Goal: Task Accomplishment & Management: Manage account settings

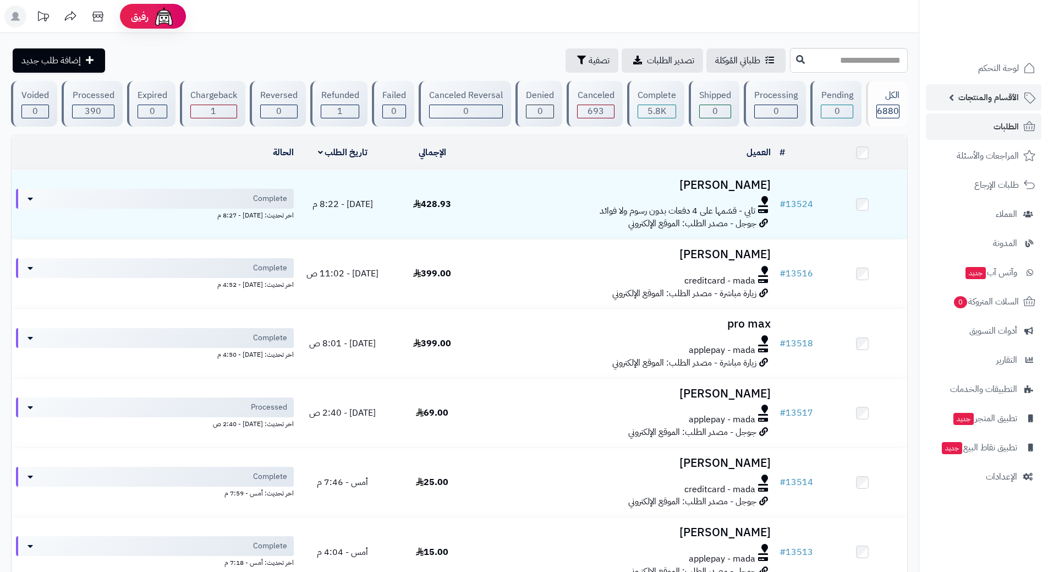
click at [997, 99] on span "الأقسام والمنتجات" at bounding box center [989, 97] width 61 height 15
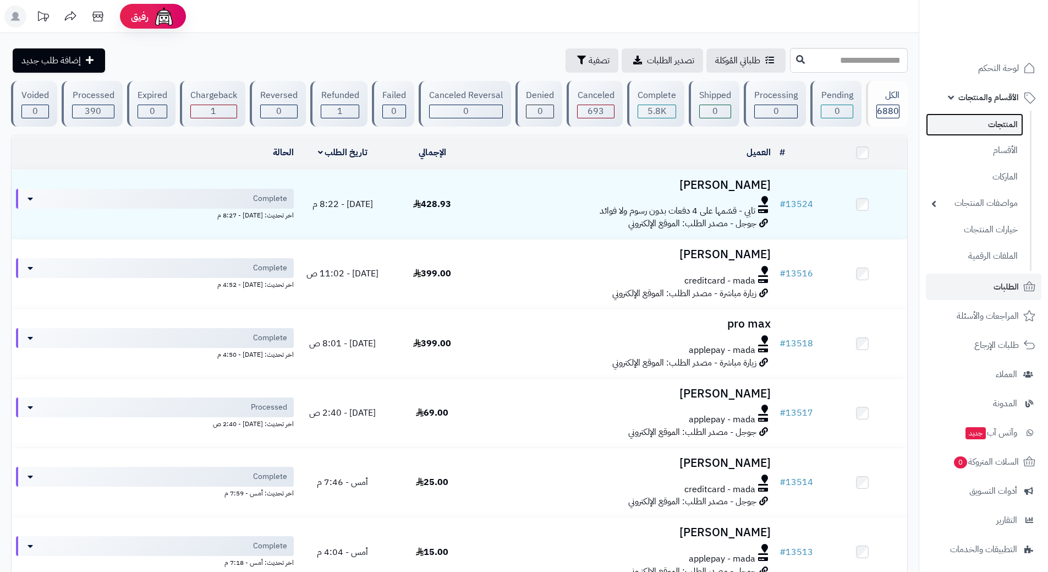
click at [998, 119] on link "المنتجات" at bounding box center [974, 124] width 97 height 23
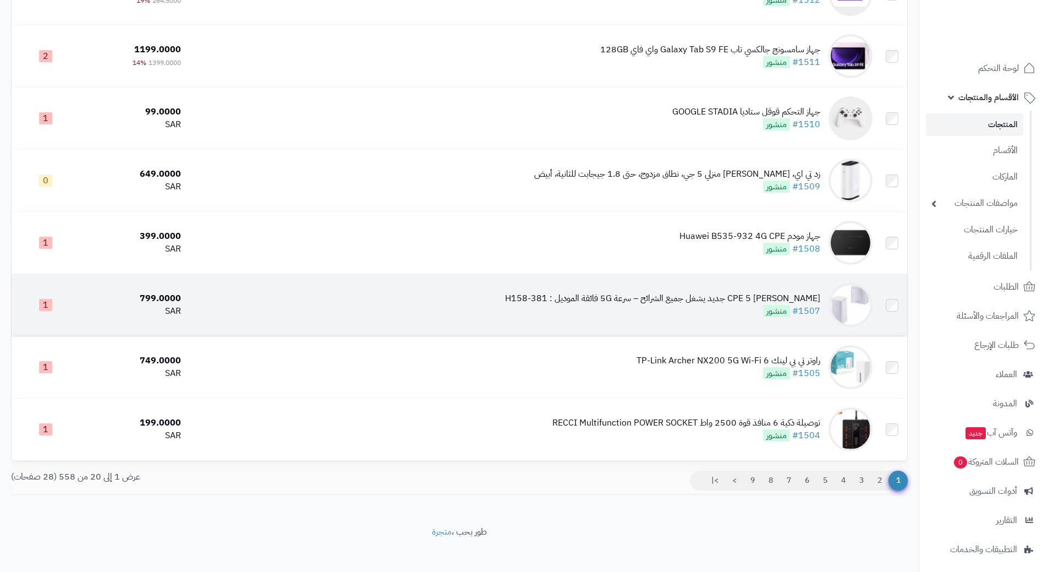
scroll to position [935, 0]
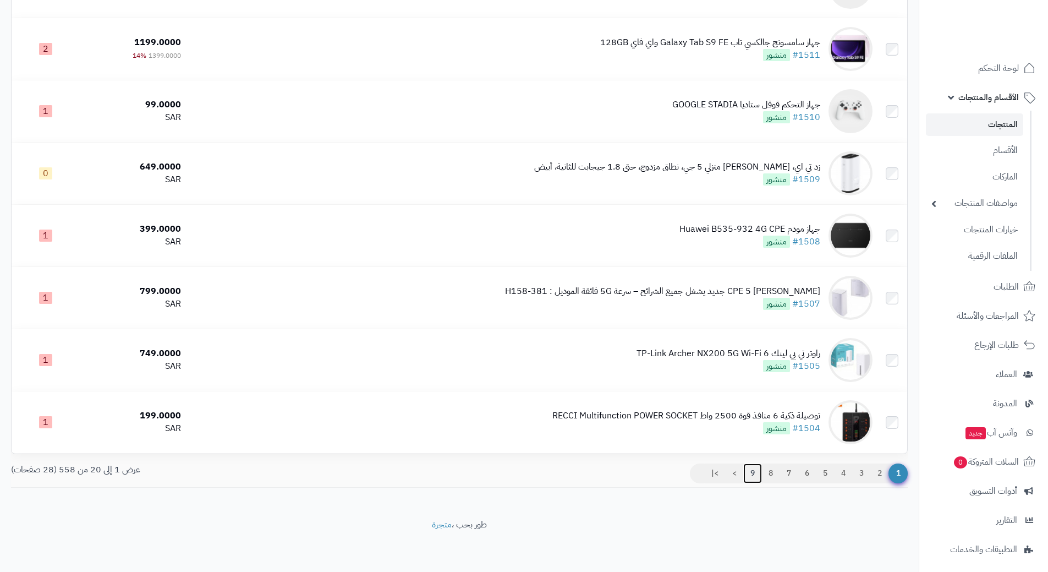
click at [749, 469] on link "9" at bounding box center [753, 473] width 19 height 20
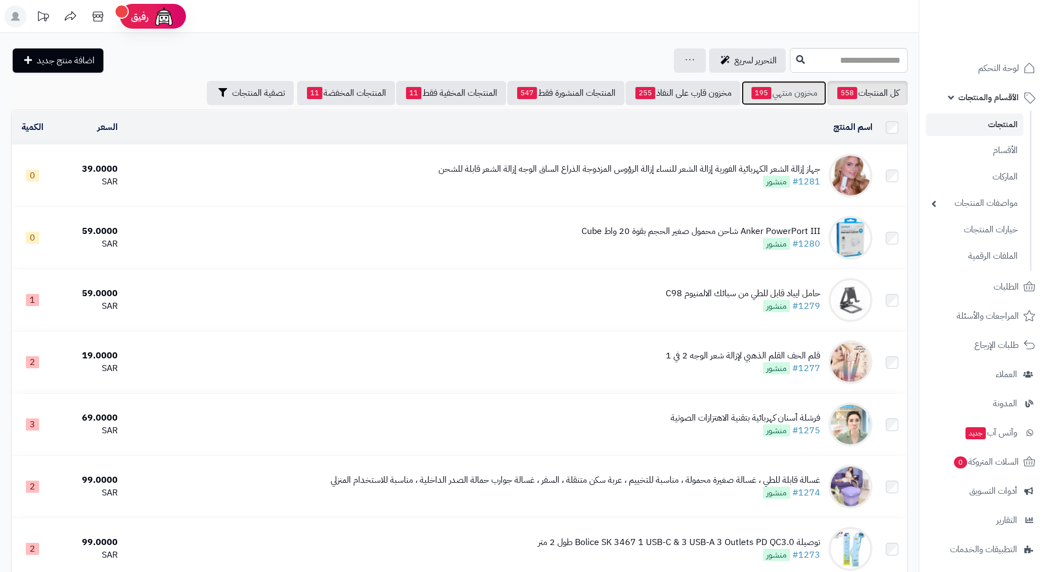
click at [803, 93] on link "مخزون منتهي 195" at bounding box center [784, 93] width 85 height 24
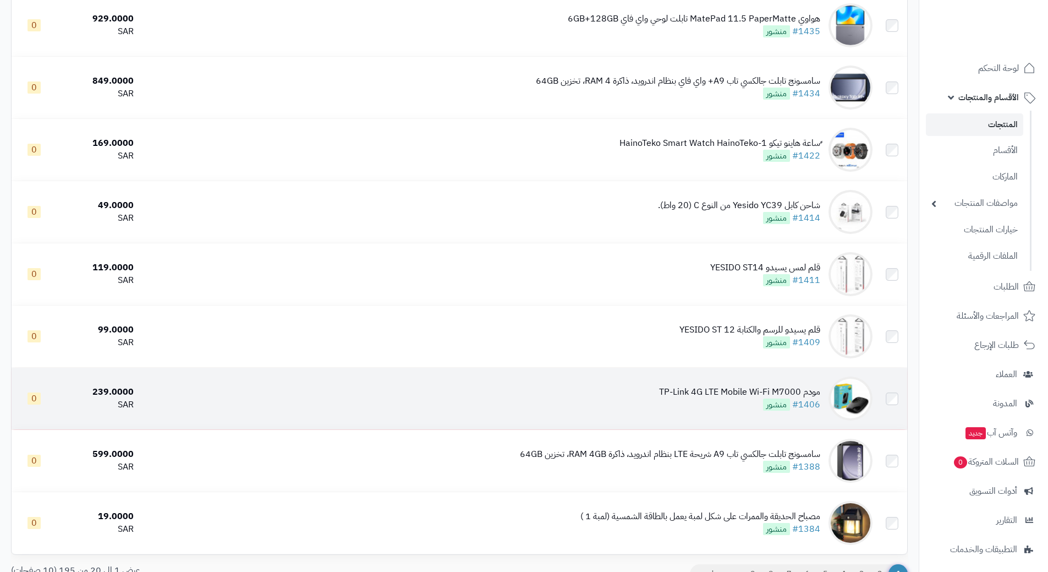
scroll to position [935, 0]
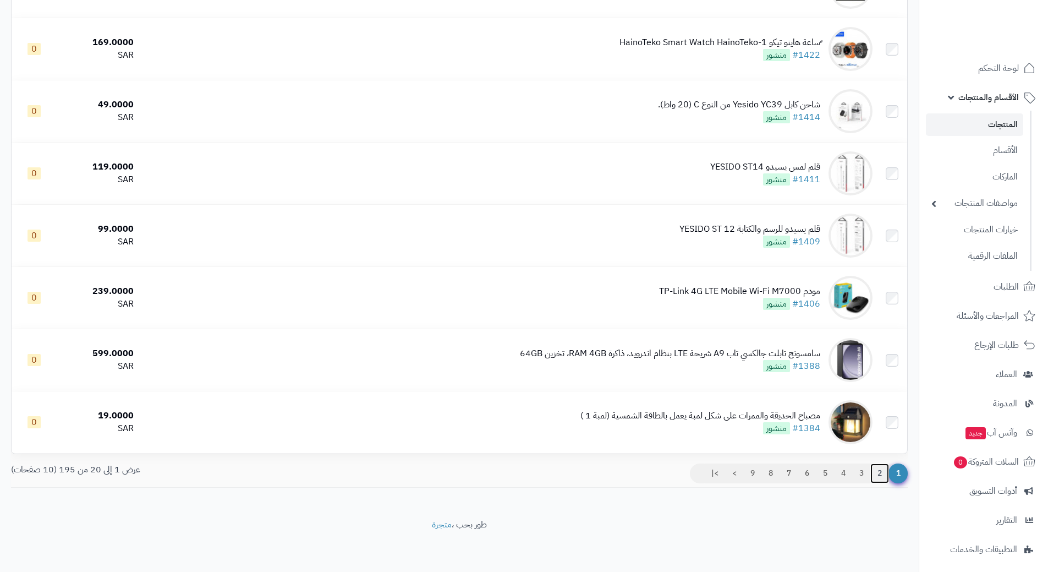
click at [881, 469] on link "2" at bounding box center [880, 473] width 19 height 20
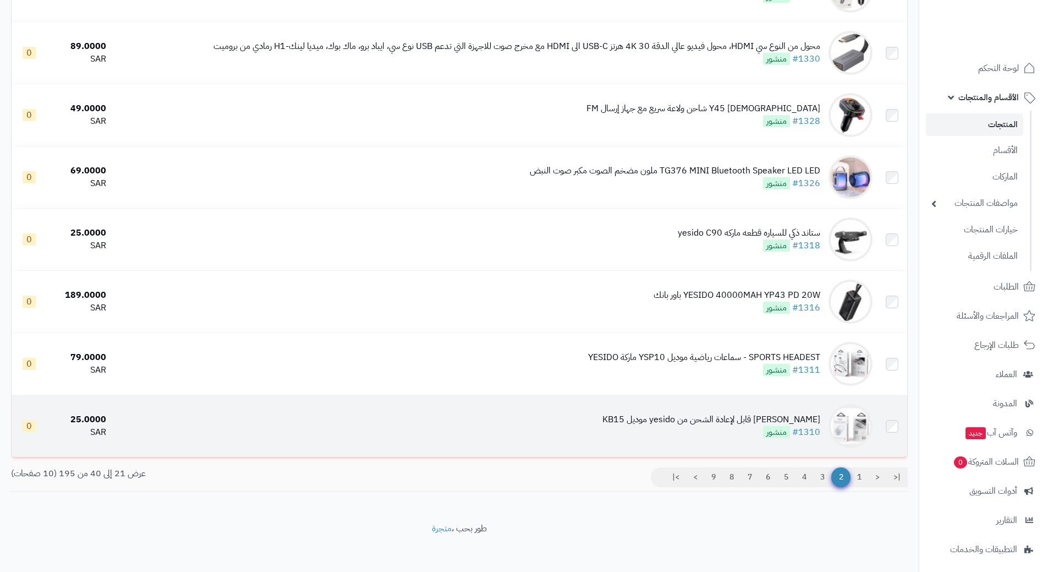
scroll to position [935, 0]
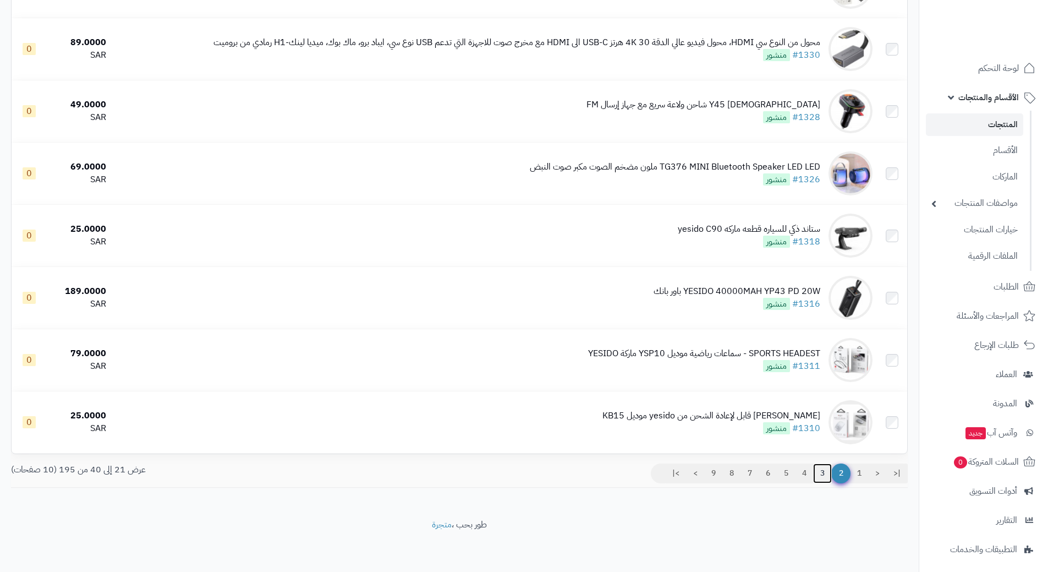
click at [820, 471] on link "3" at bounding box center [822, 473] width 19 height 20
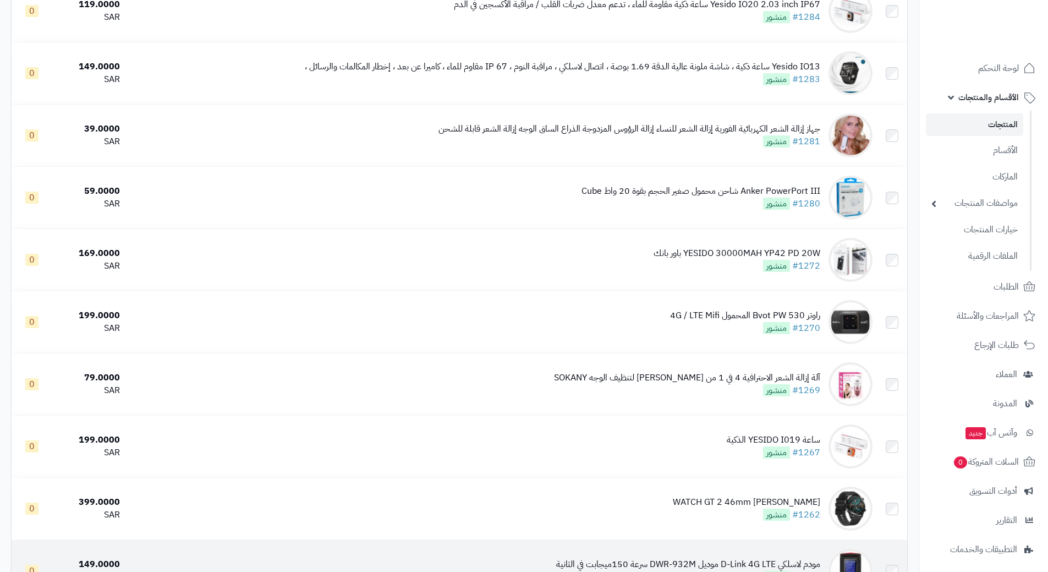
scroll to position [881, 0]
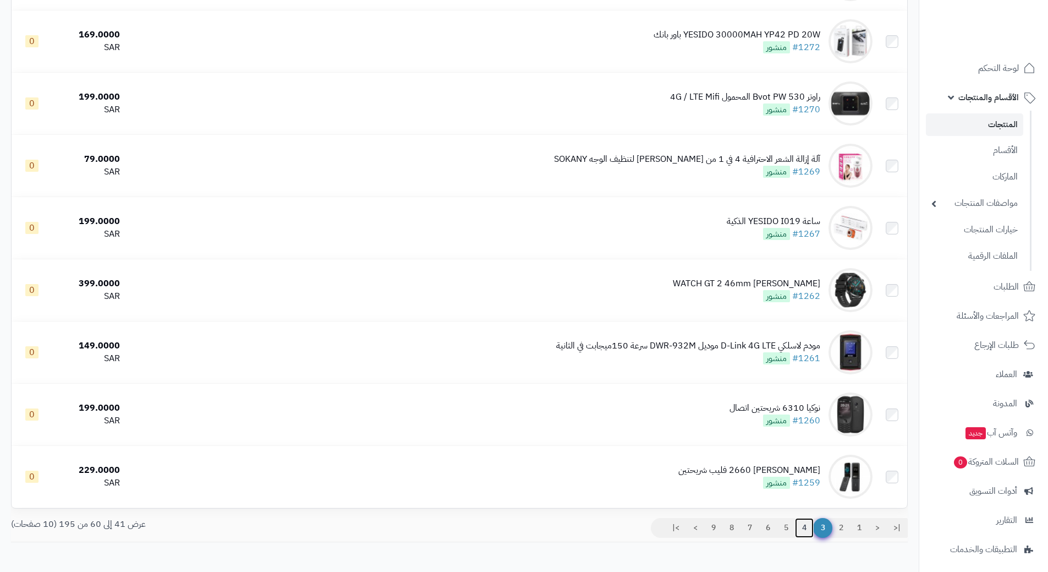
click at [803, 526] on link "4" at bounding box center [804, 528] width 19 height 20
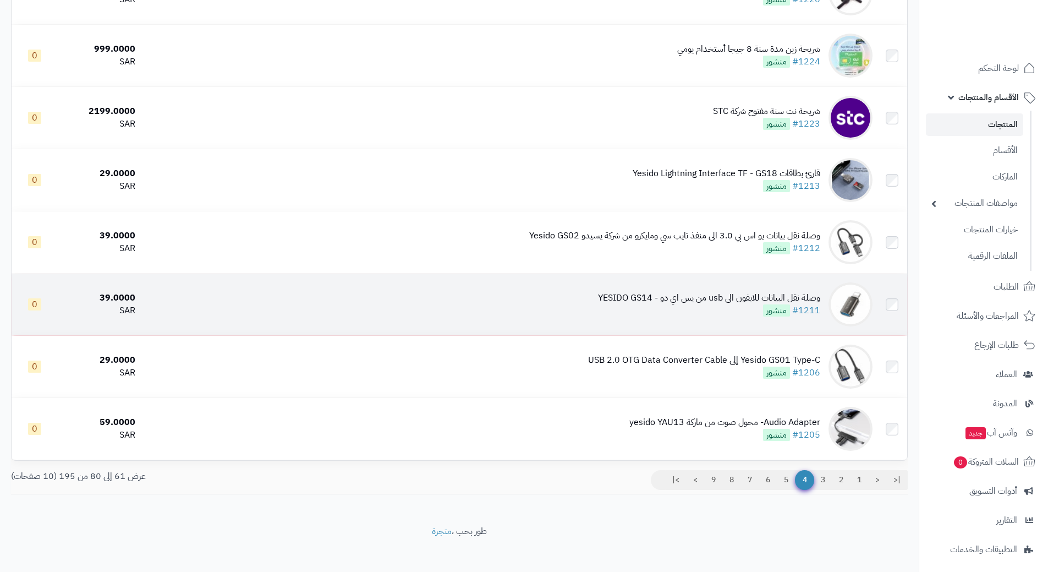
scroll to position [935, 0]
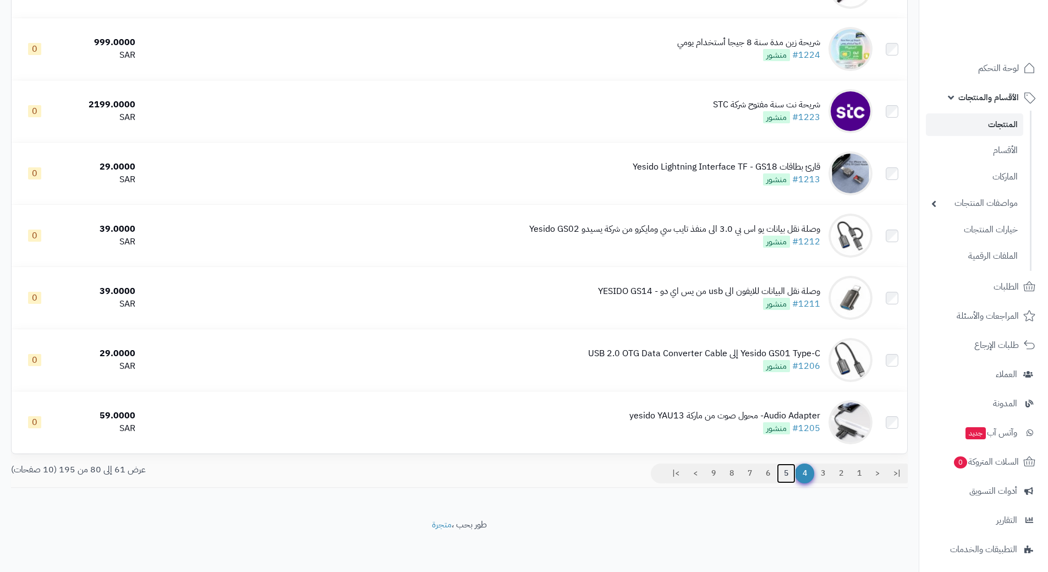
click at [785, 466] on link "5" at bounding box center [786, 473] width 19 height 20
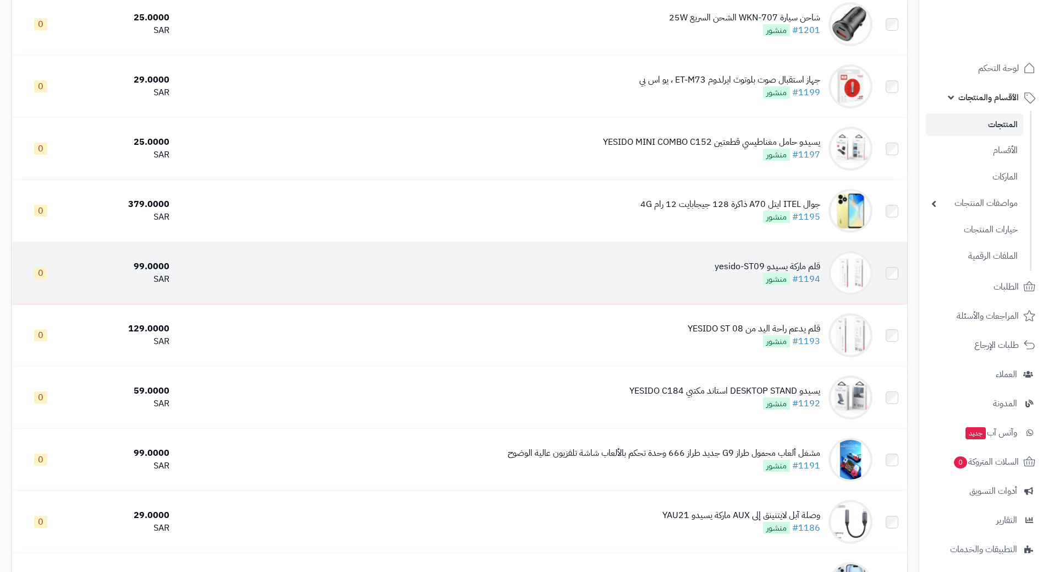
scroll to position [220, 0]
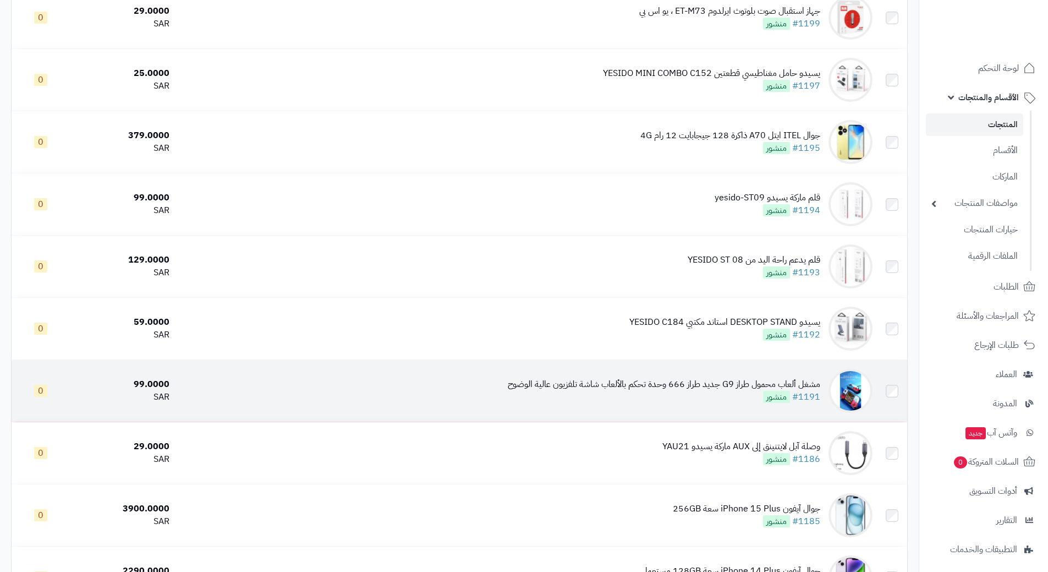
click at [845, 381] on img at bounding box center [851, 391] width 44 height 44
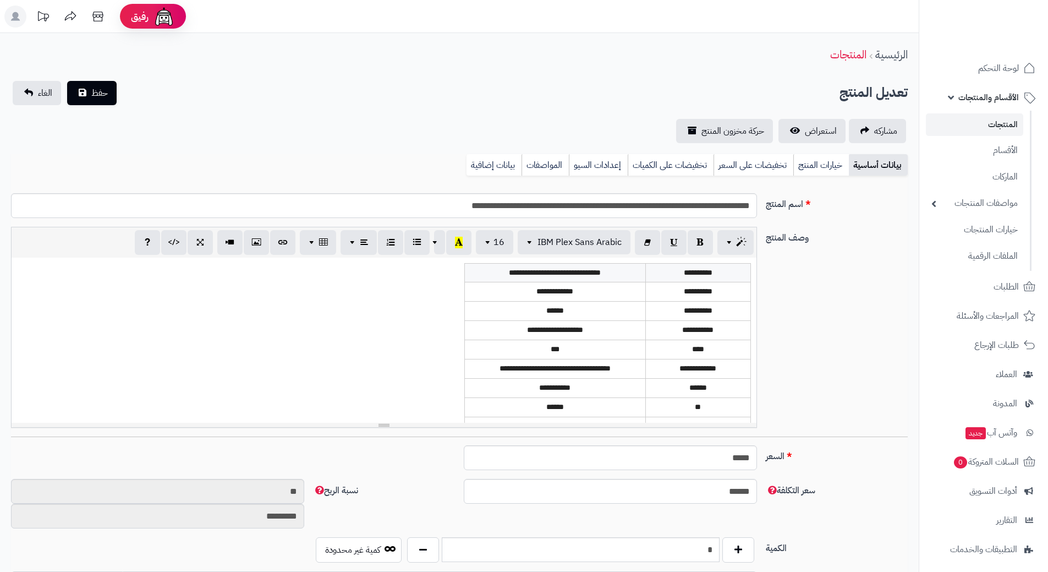
scroll to position [435, 0]
click at [819, 162] on link "خيارات المنتج" at bounding box center [822, 165] width 56 height 22
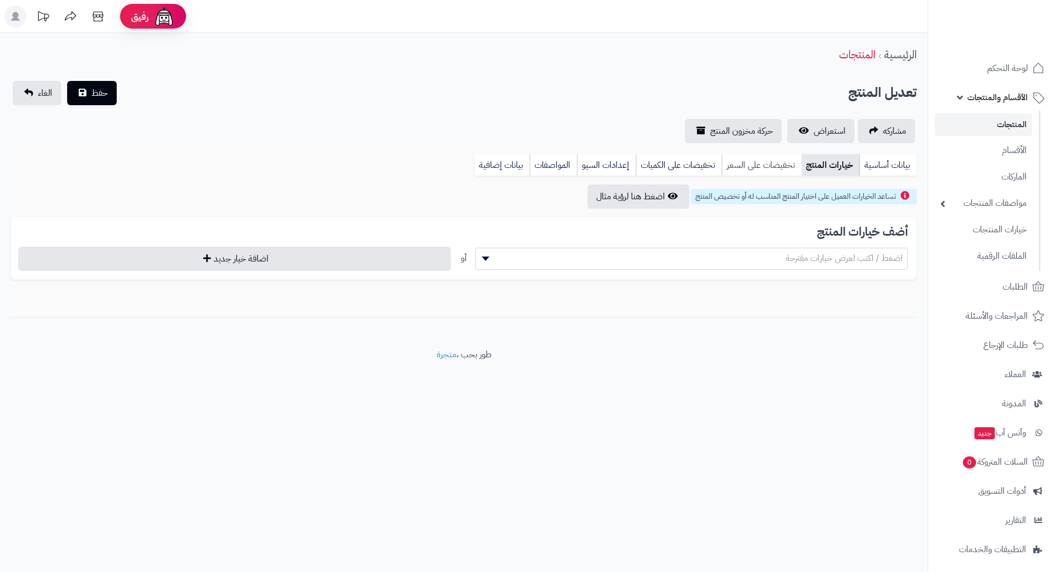
click at [772, 161] on link "تخفيضات على السعر" at bounding box center [762, 165] width 80 height 22
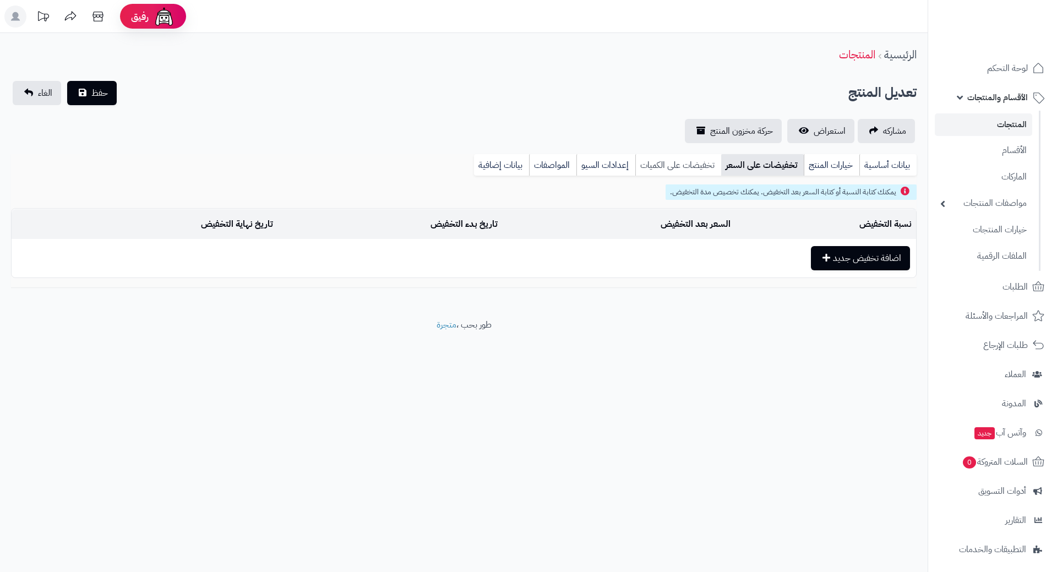
drag, startPoint x: 700, startPoint y: 159, endPoint x: 665, endPoint y: 159, distance: 34.1
click at [700, 159] on link "تخفيضات على الكميات" at bounding box center [678, 165] width 86 height 22
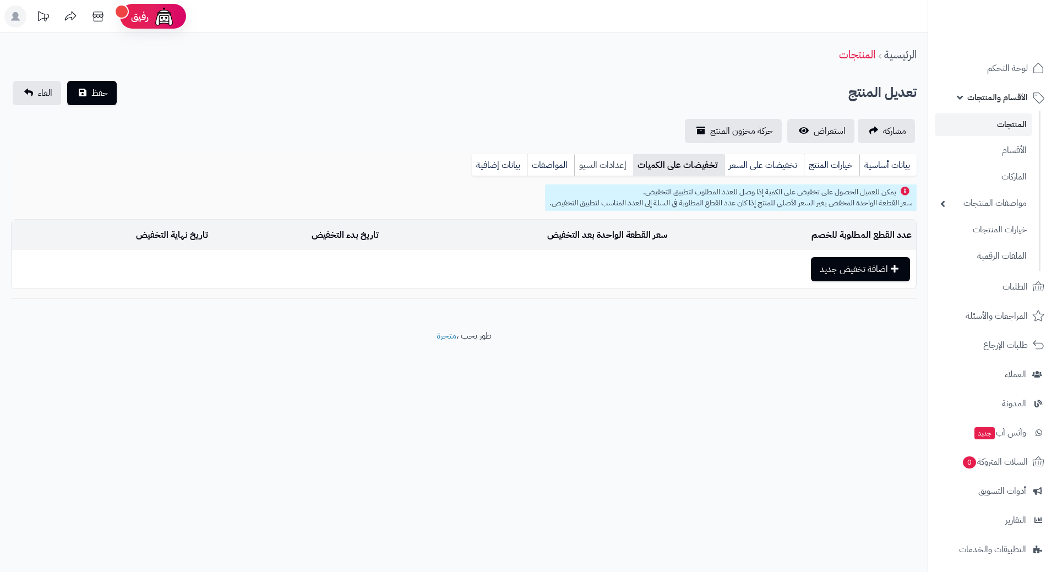
click at [587, 163] on link "إعدادات السيو" at bounding box center [603, 165] width 59 height 22
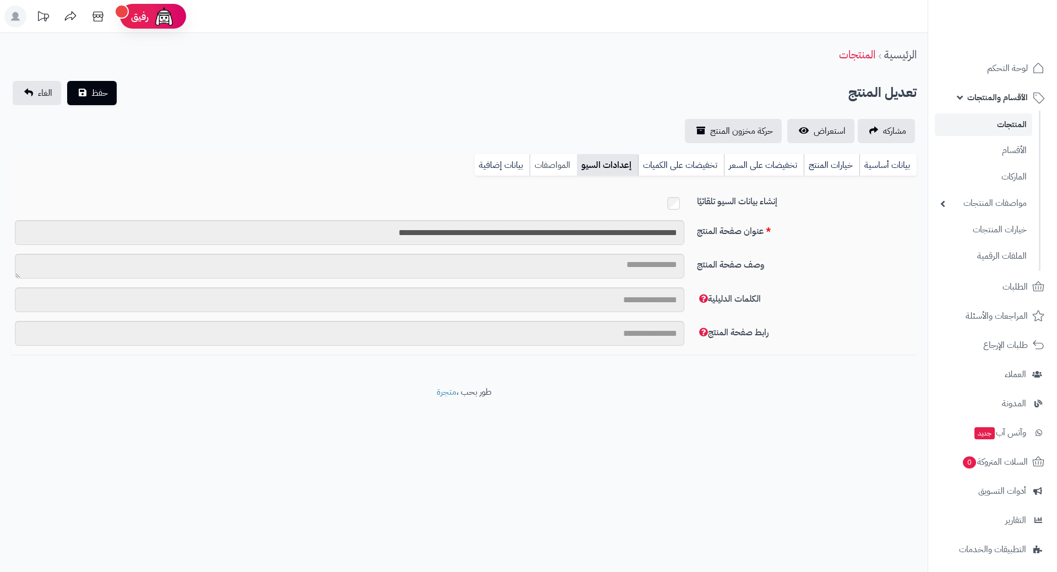
drag, startPoint x: 556, startPoint y: 164, endPoint x: 545, endPoint y: 164, distance: 11.6
click at [556, 164] on link "المواصفات" at bounding box center [552, 165] width 47 height 22
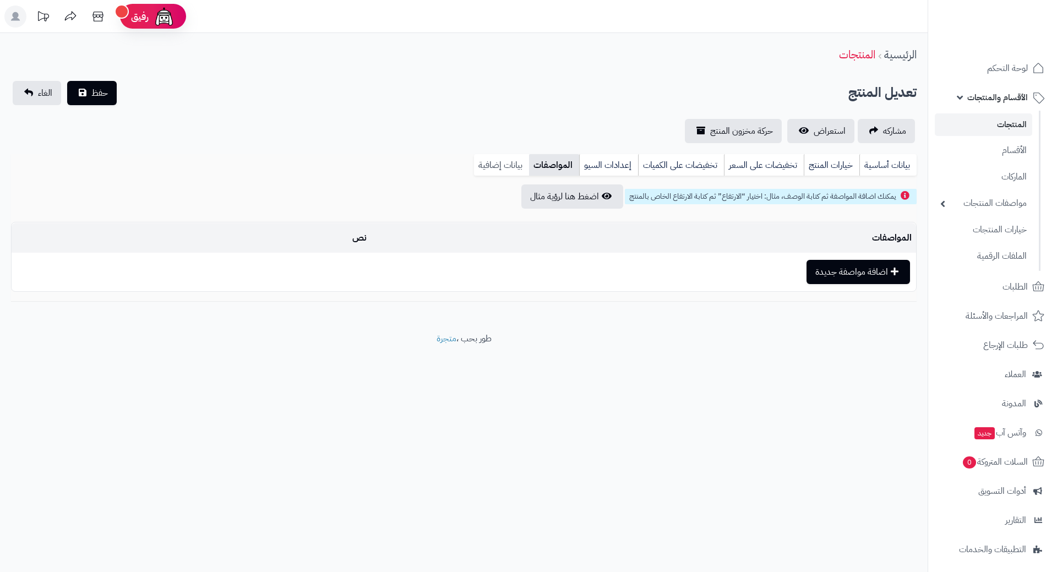
click at [509, 163] on link "بيانات إضافية" at bounding box center [501, 165] width 55 height 22
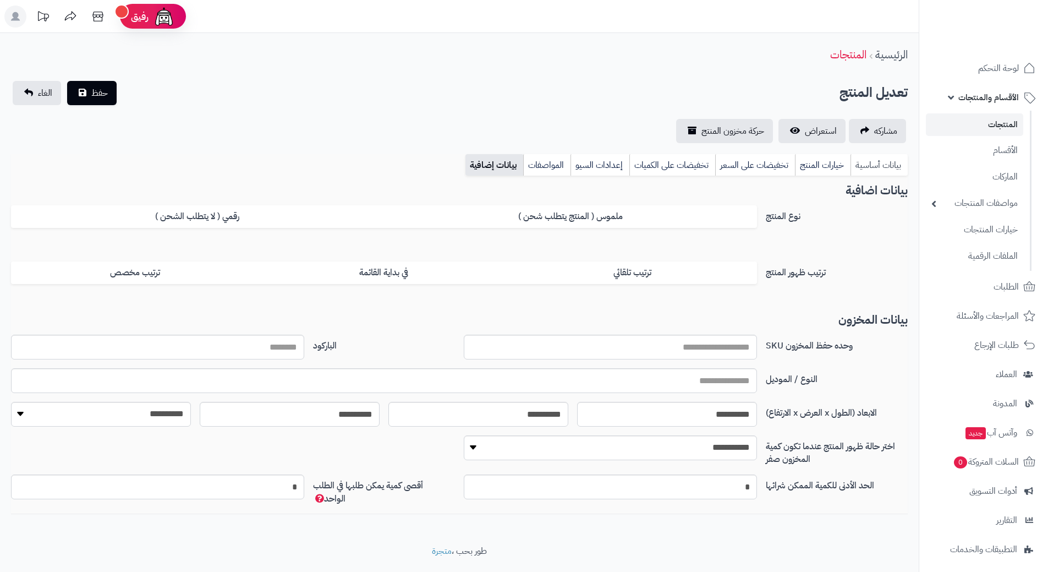
drag, startPoint x: 893, startPoint y: 172, endPoint x: 902, endPoint y: 166, distance: 10.4
click at [893, 172] on link "بيانات أساسية" at bounding box center [879, 165] width 57 height 22
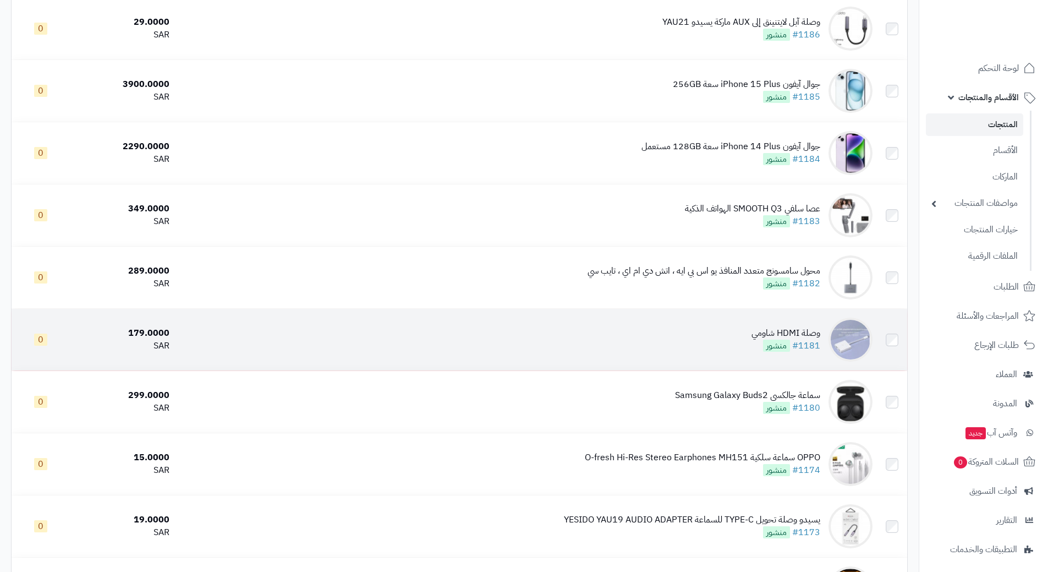
scroll to position [660, 0]
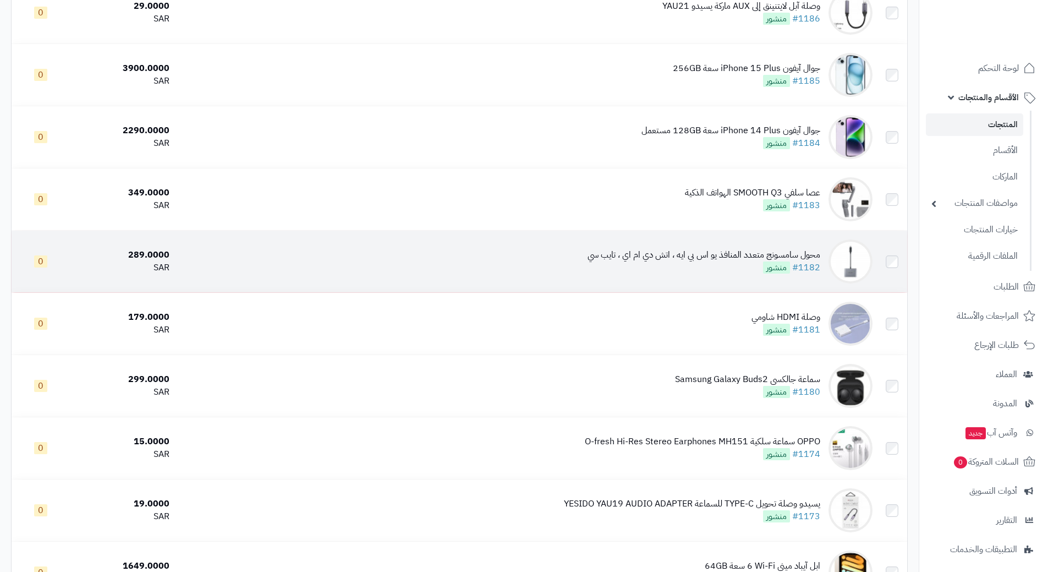
click at [706, 250] on div "محول سامسونج متعدد المنافذ يو اس بي ايه ، اتش دي ام اي ، تايب سي" at bounding box center [704, 255] width 233 height 13
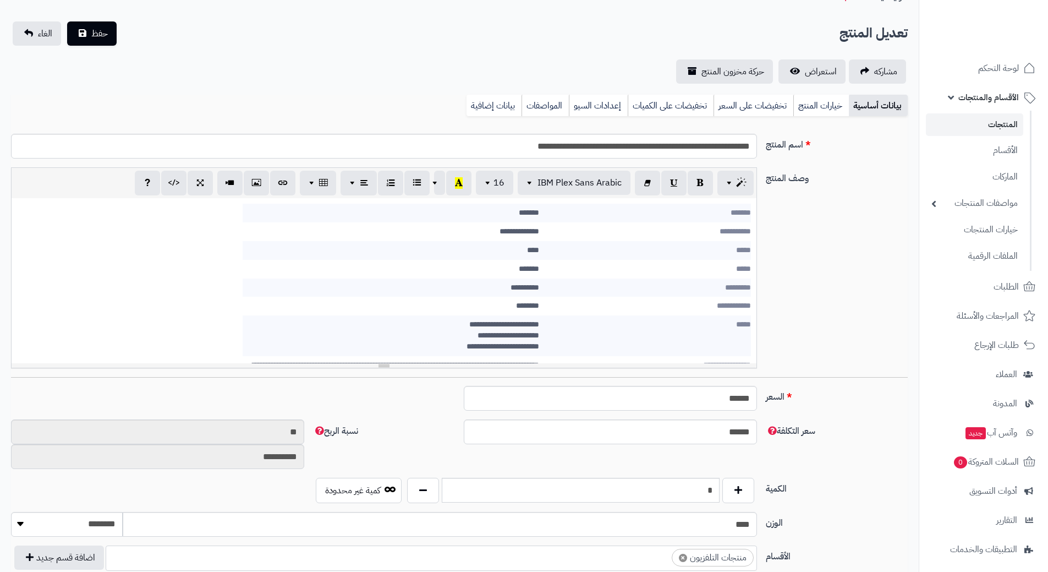
scroll to position [275, 0]
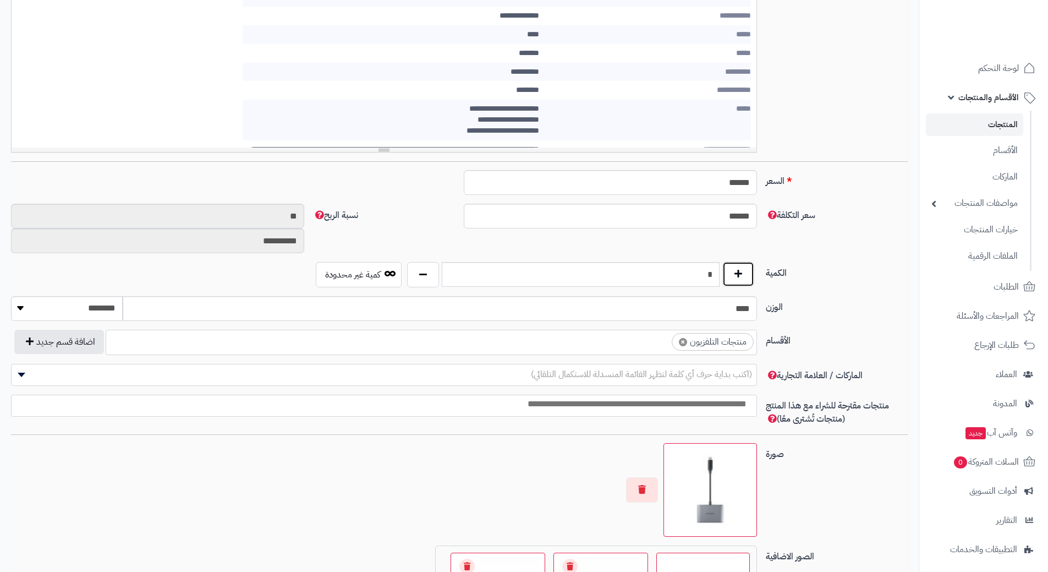
click at [745, 272] on button "button" at bounding box center [739, 273] width 32 height 25
type input "*"
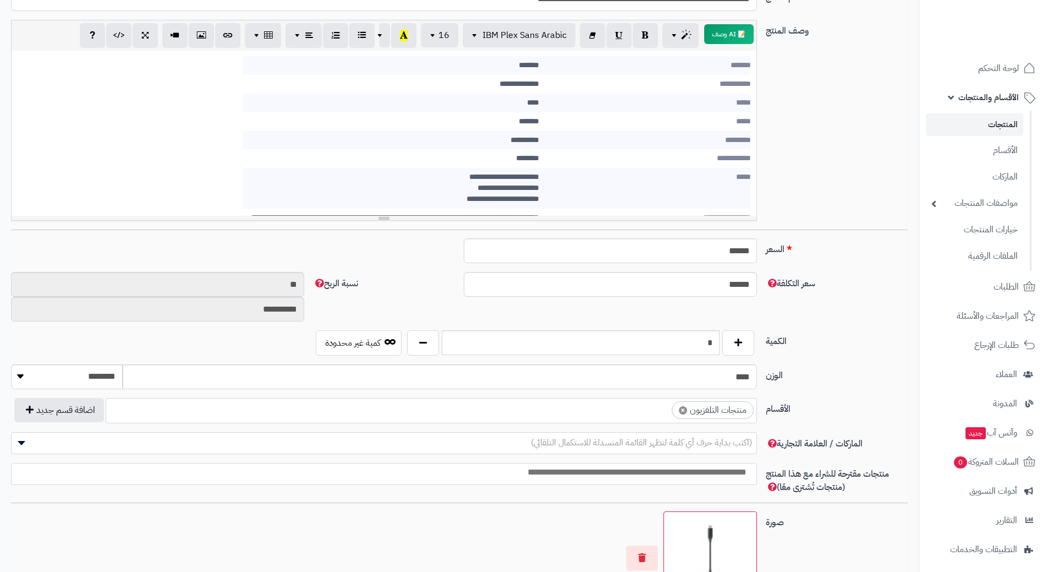
scroll to position [0, 0]
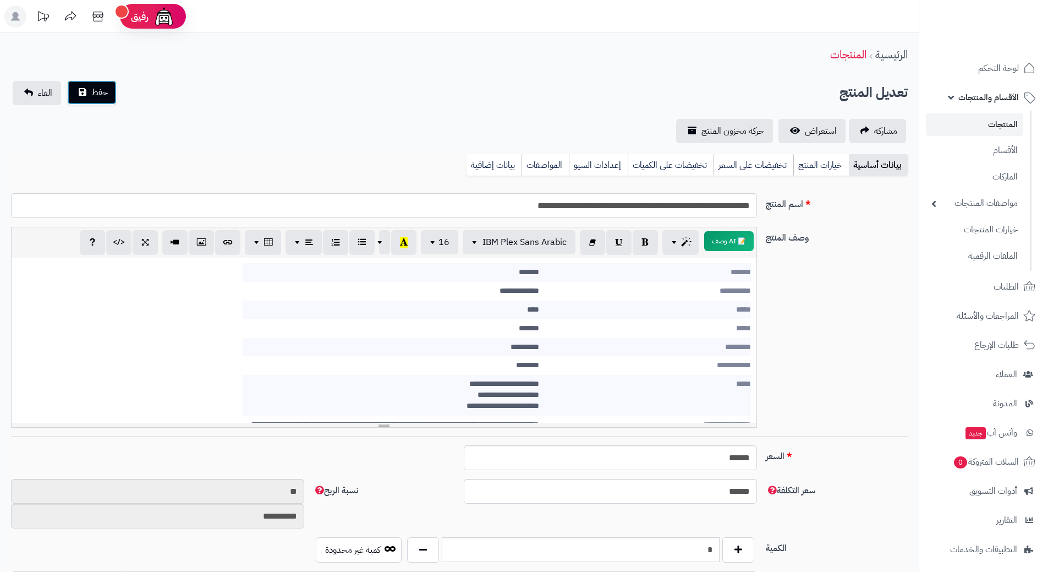
click at [107, 96] on span "حفظ" at bounding box center [99, 92] width 17 height 13
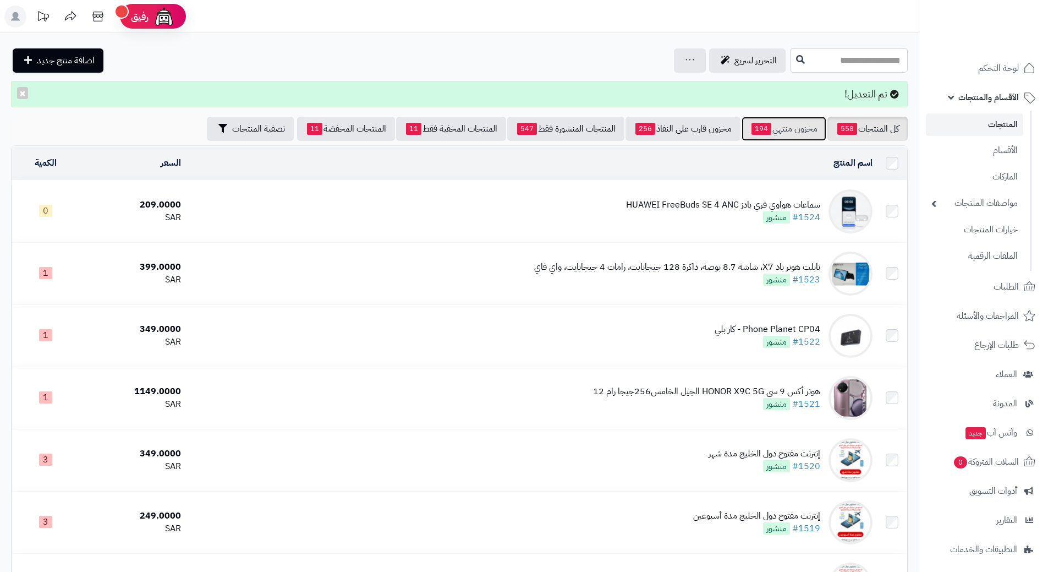
click at [787, 124] on link "مخزون منتهي 194" at bounding box center [784, 129] width 85 height 24
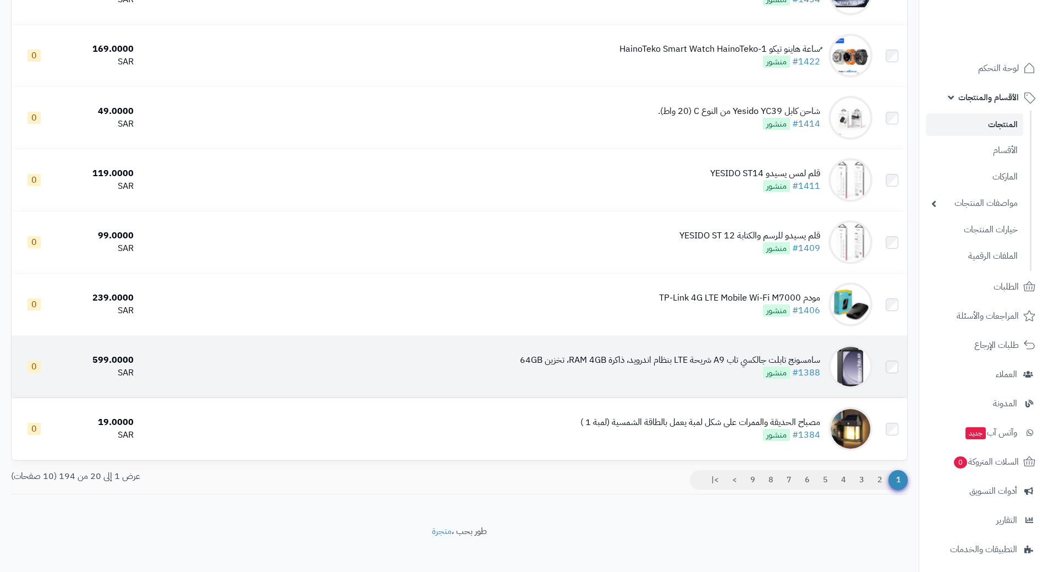
scroll to position [935, 0]
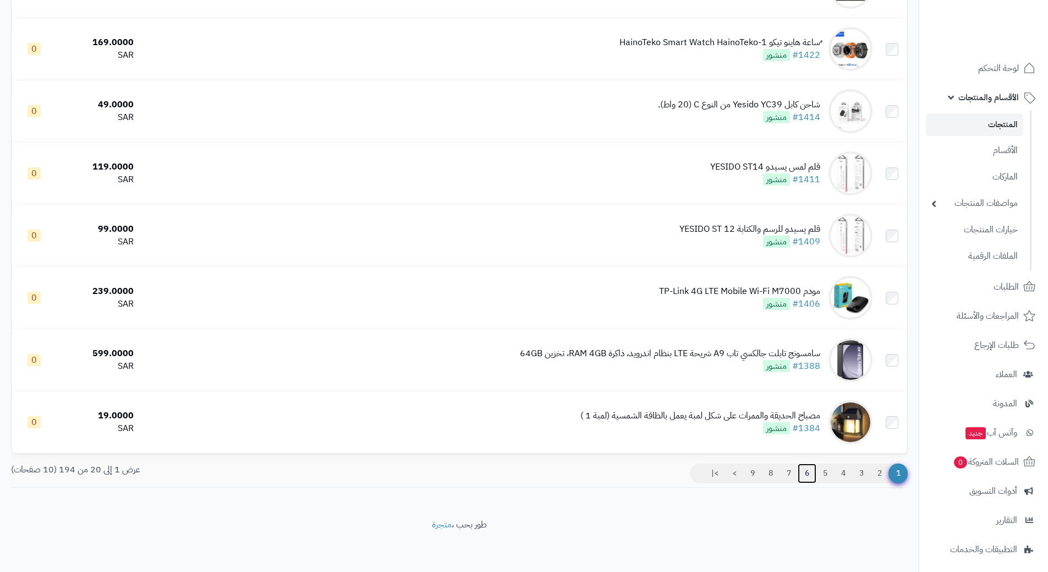
click at [803, 473] on link "6" at bounding box center [807, 473] width 19 height 20
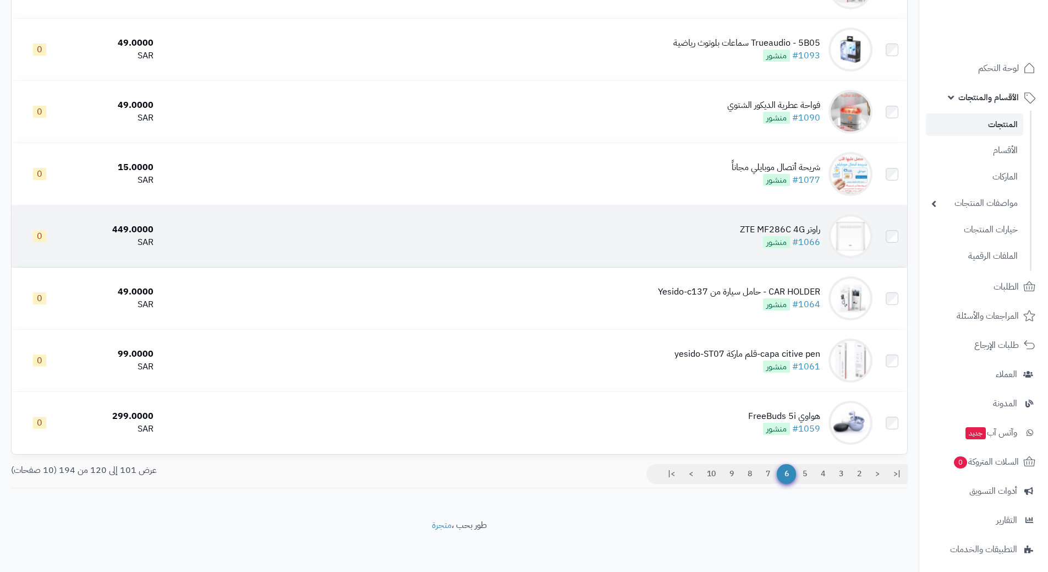
scroll to position [935, 0]
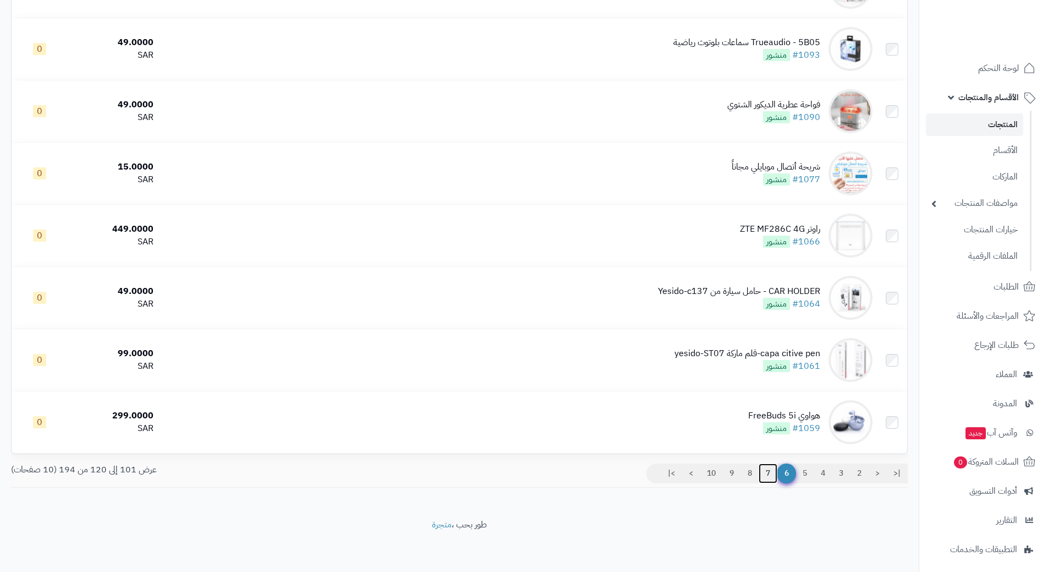
click at [764, 469] on link "7" at bounding box center [768, 473] width 19 height 20
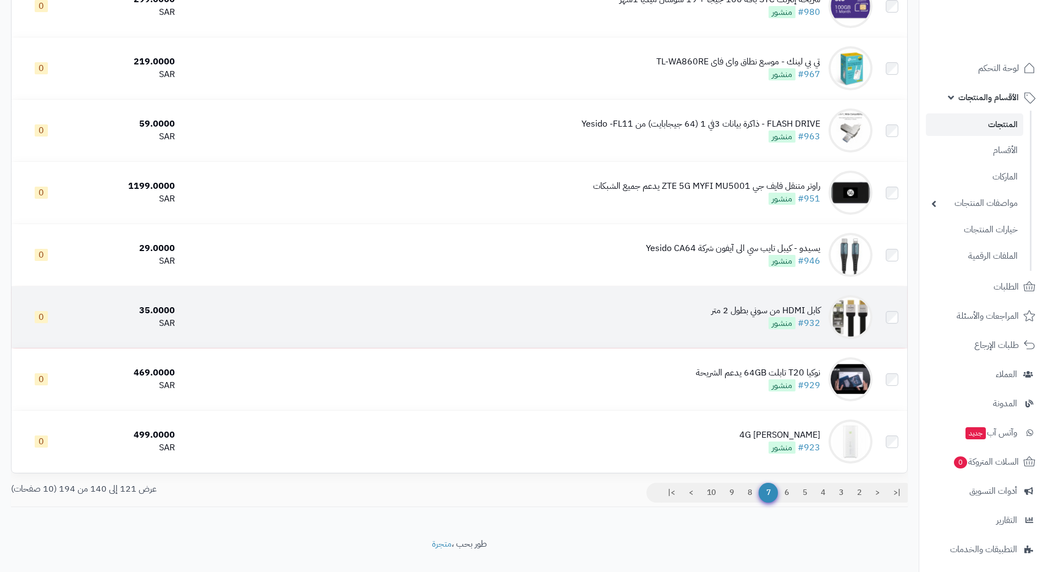
scroll to position [935, 0]
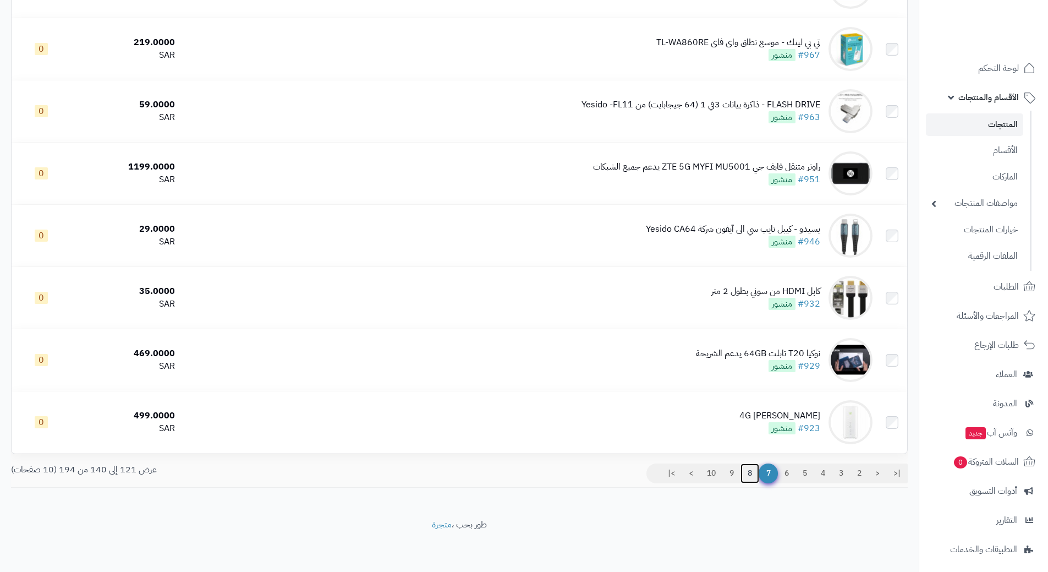
click at [746, 470] on link "8" at bounding box center [750, 473] width 19 height 20
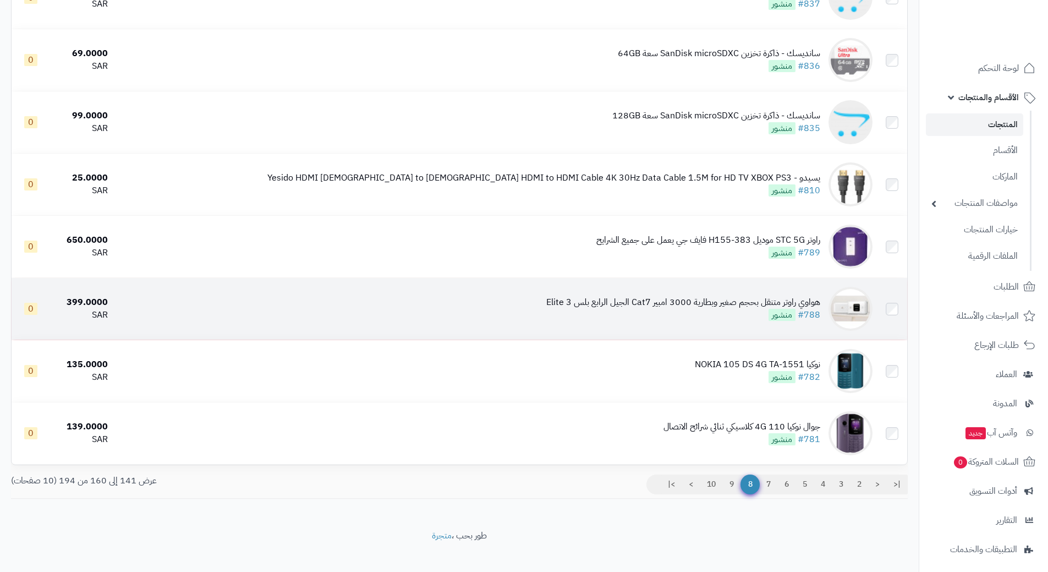
scroll to position [935, 0]
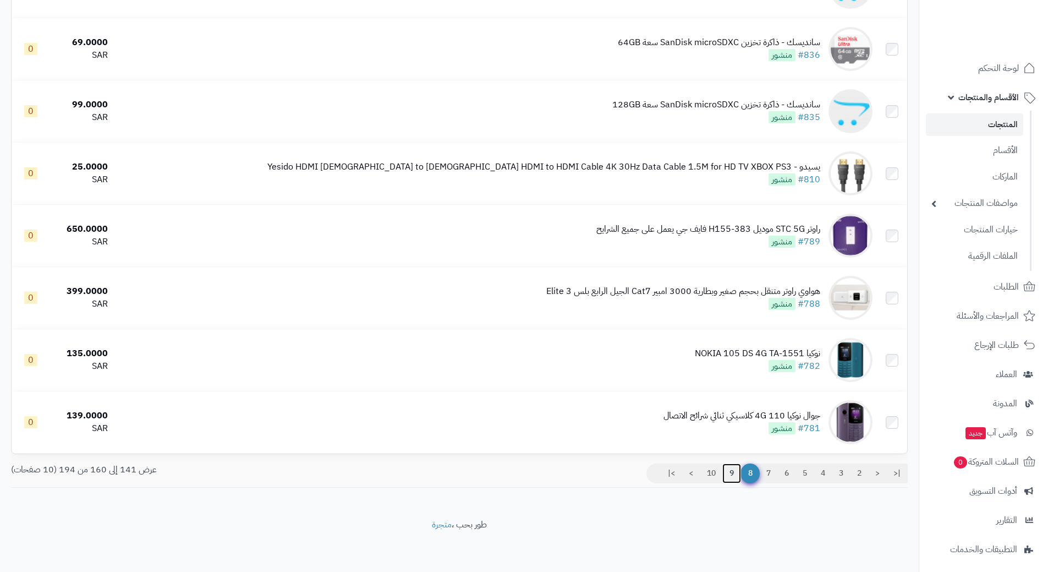
click at [729, 472] on link "9" at bounding box center [732, 473] width 19 height 20
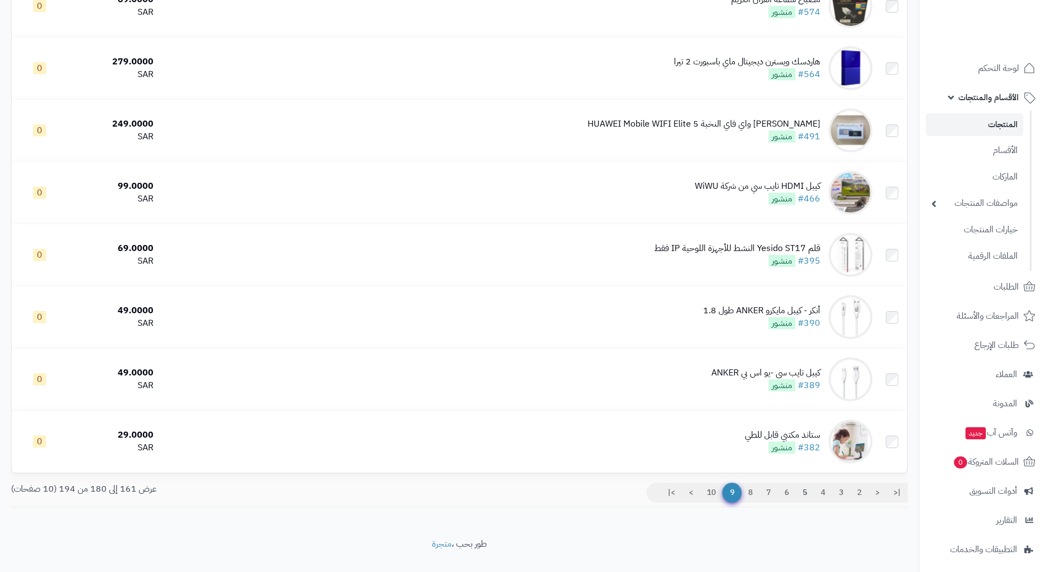
scroll to position [935, 0]
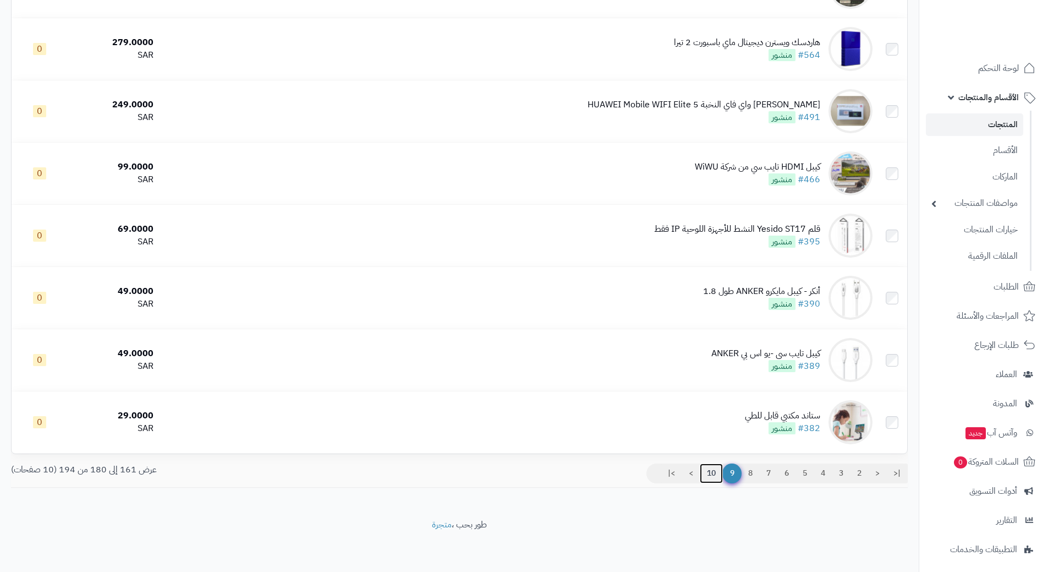
click at [708, 474] on link "10" at bounding box center [711, 473] width 23 height 20
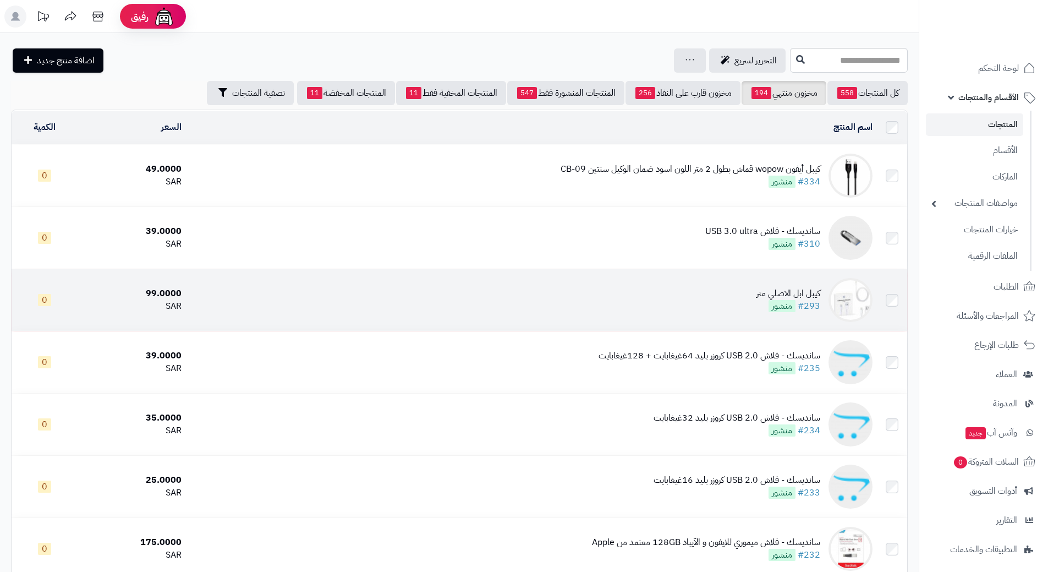
click at [765, 284] on td "كيبل ابل الاصلي متر #293 منشور" at bounding box center [531, 300] width 691 height 62
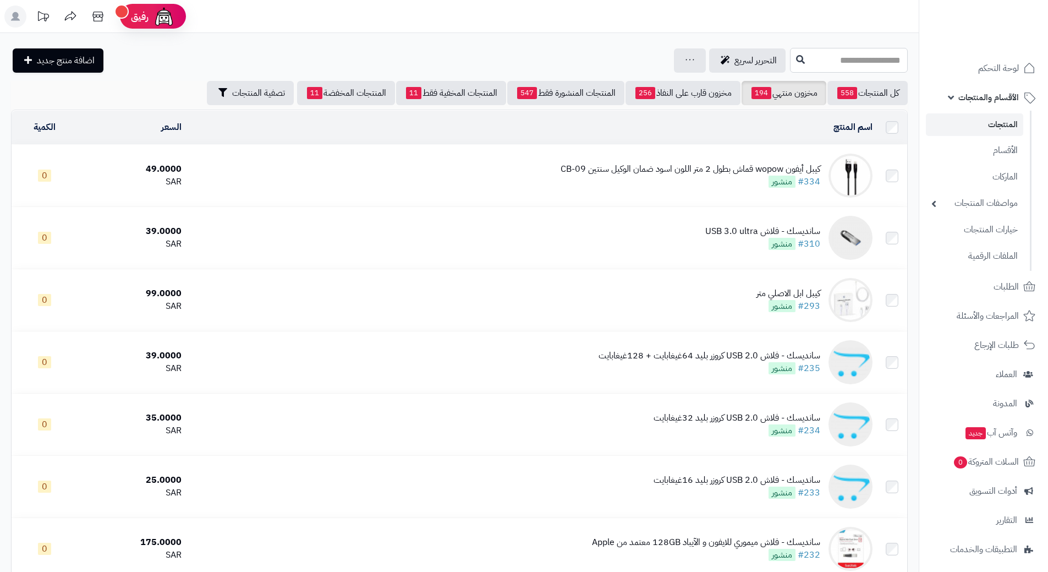
click at [796, 51] on input "text" at bounding box center [849, 60] width 118 height 25
type input "****"
click at [793, 64] on button at bounding box center [801, 59] width 17 height 21
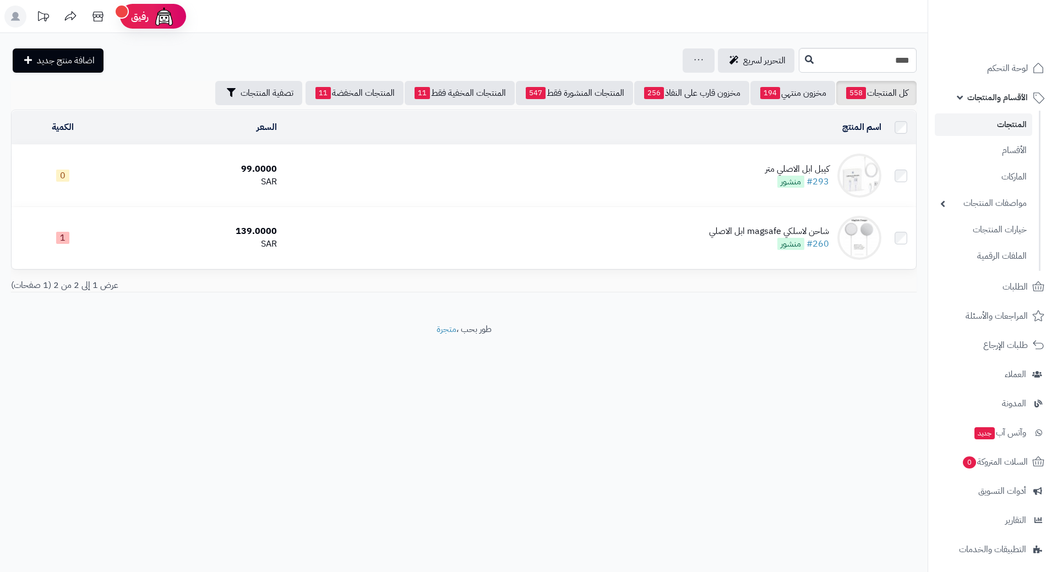
click at [810, 163] on div "كيبل ابل الاصلي متر" at bounding box center [797, 169] width 64 height 13
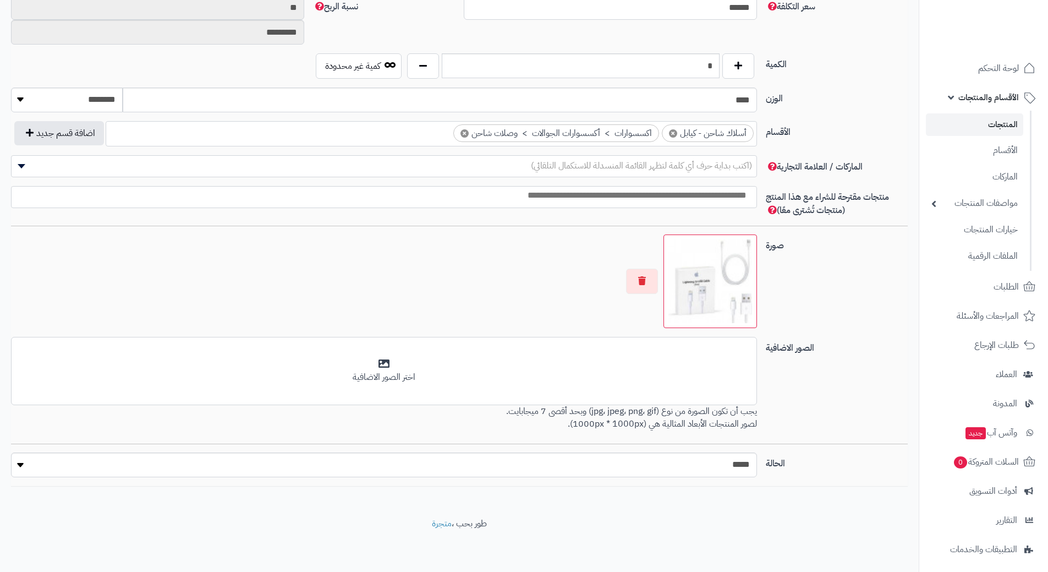
scroll to position [63, 0]
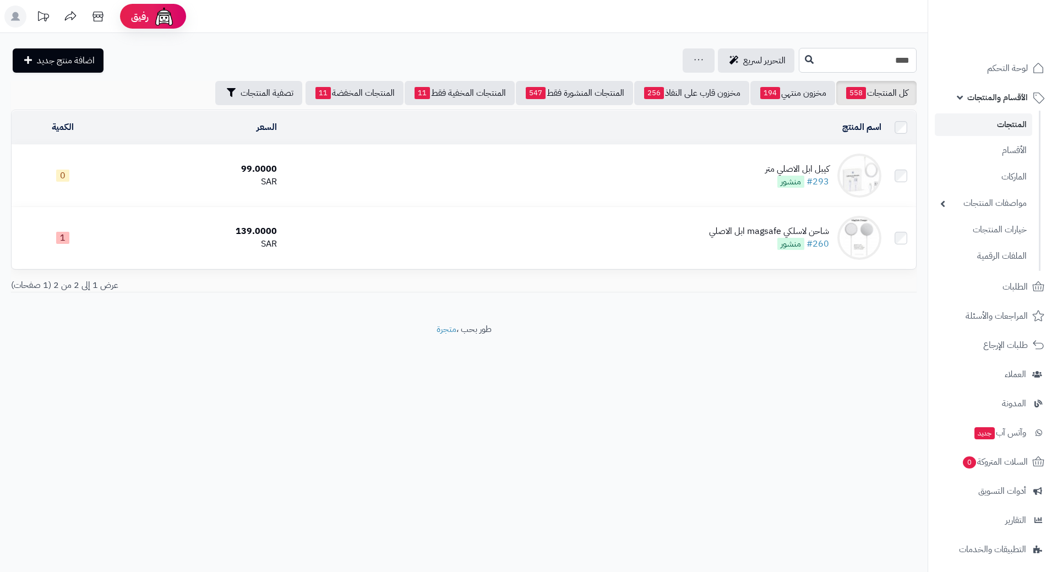
drag, startPoint x: 904, startPoint y: 58, endPoint x: 922, endPoint y: 63, distance: 18.8
click at [916, 63] on div "**** التحرير لسريع جرد مخزون المنتجات جرد مخزون الخيارات فقط تعديل أسعار المنتج…" at bounding box center [463, 60] width 927 height 25
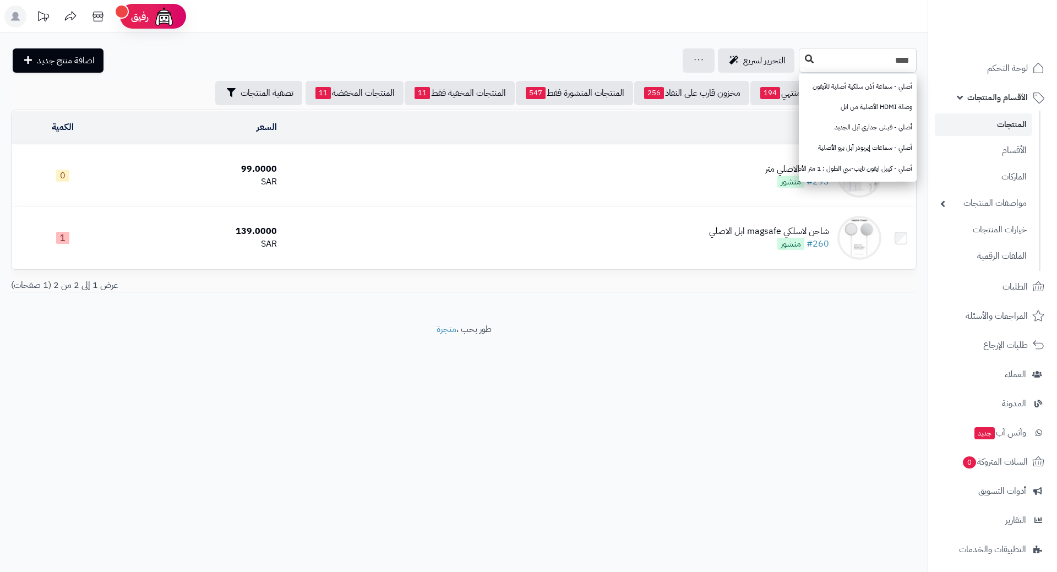
type input "****"
click at [805, 59] on icon at bounding box center [809, 58] width 9 height 9
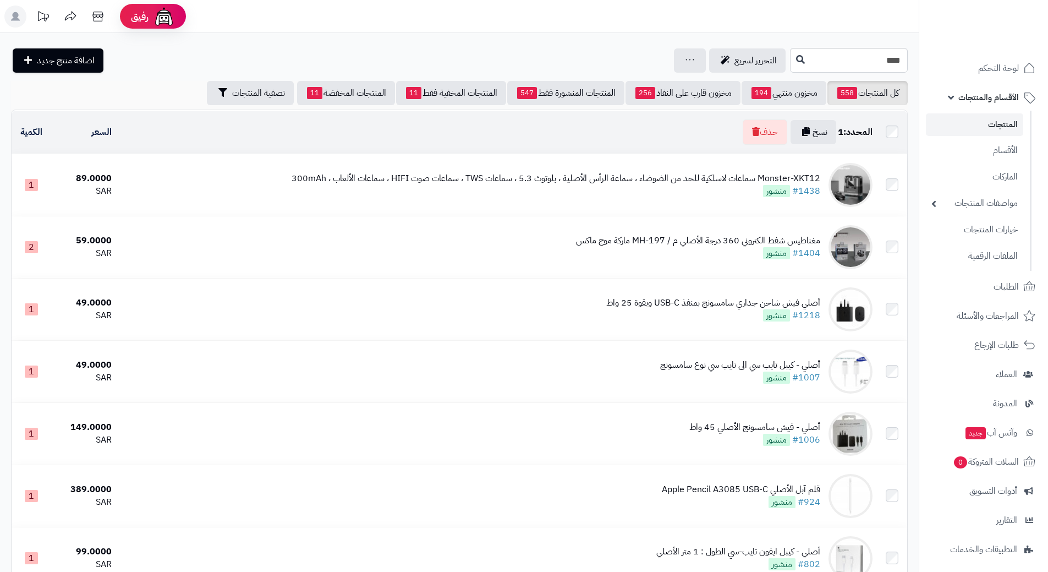
click at [973, 90] on span "الأقسام والمنتجات" at bounding box center [989, 97] width 61 height 15
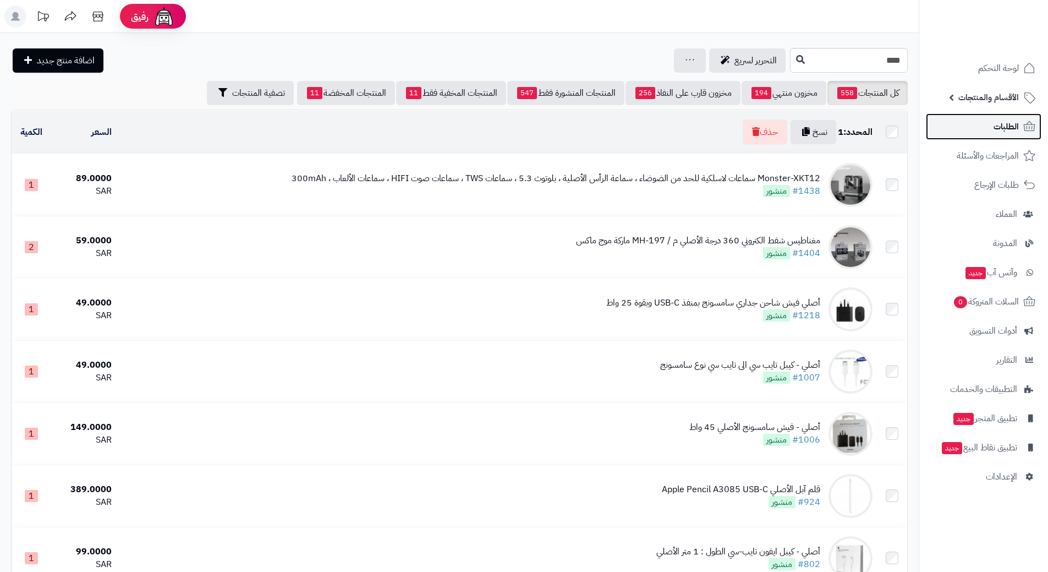
click at [983, 121] on link "الطلبات" at bounding box center [984, 126] width 116 height 26
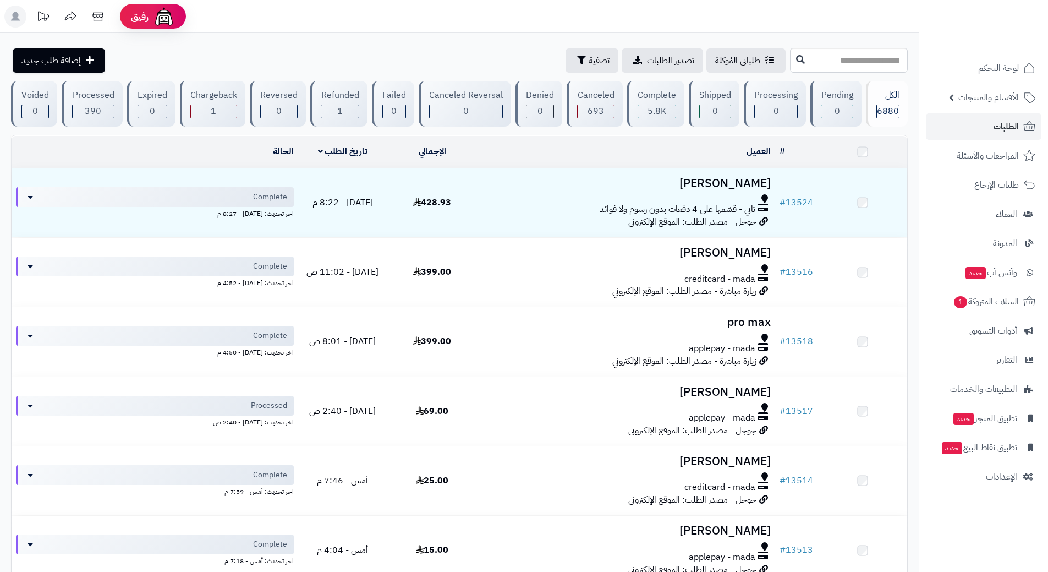
click at [983, 122] on link "الطلبات" at bounding box center [984, 126] width 116 height 26
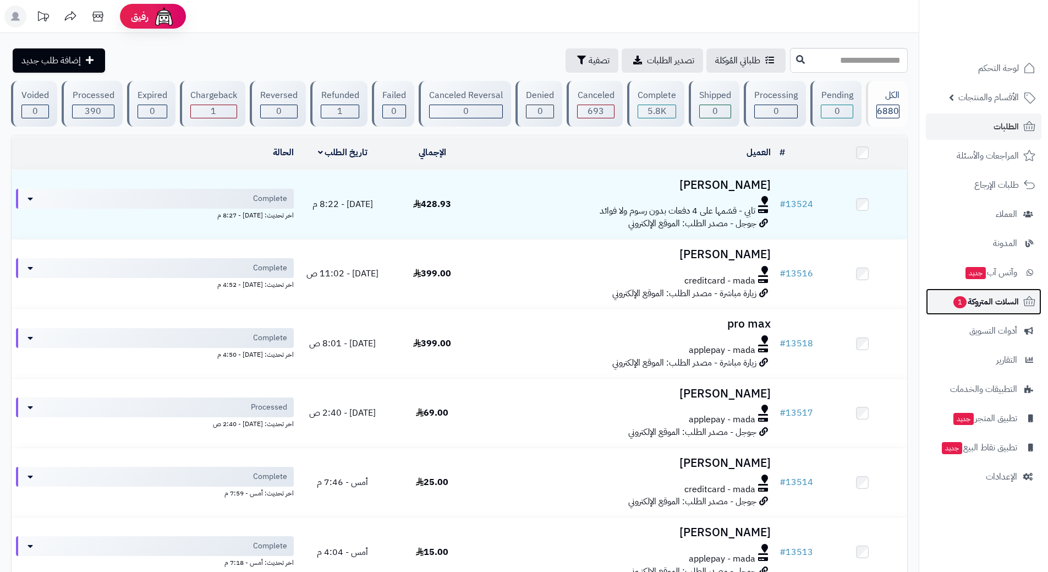
click at [968, 294] on span "السلات المتروكة 1" at bounding box center [986, 301] width 67 height 15
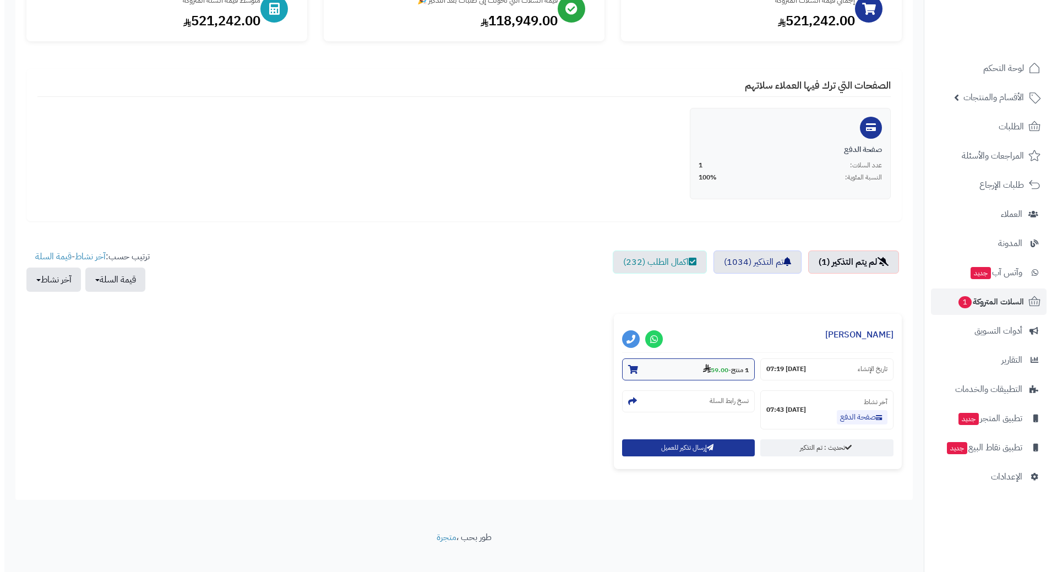
scroll to position [167, 0]
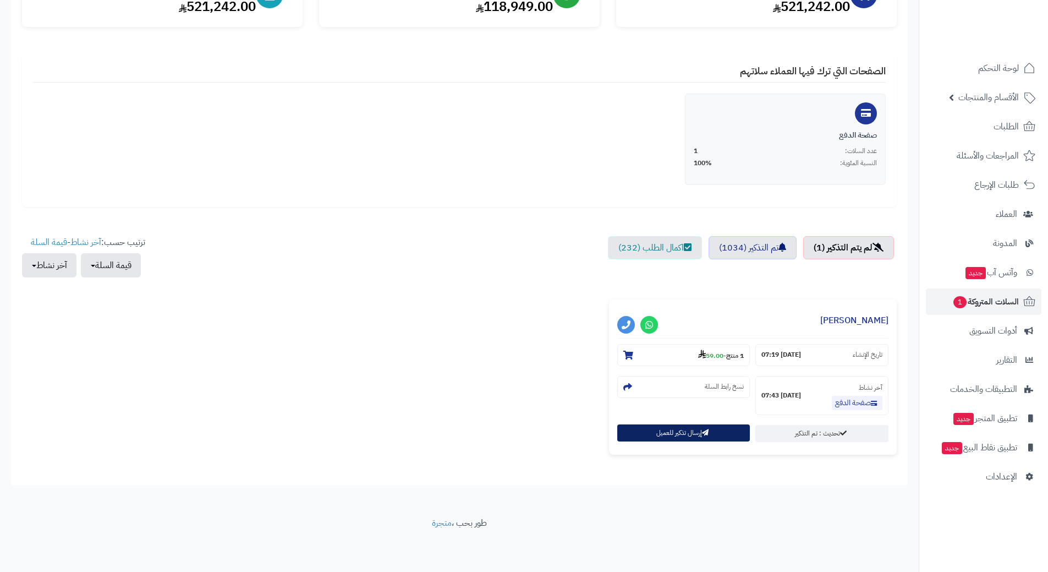
click at [647, 431] on button "إرسال تذكير للعميل" at bounding box center [684, 432] width 133 height 17
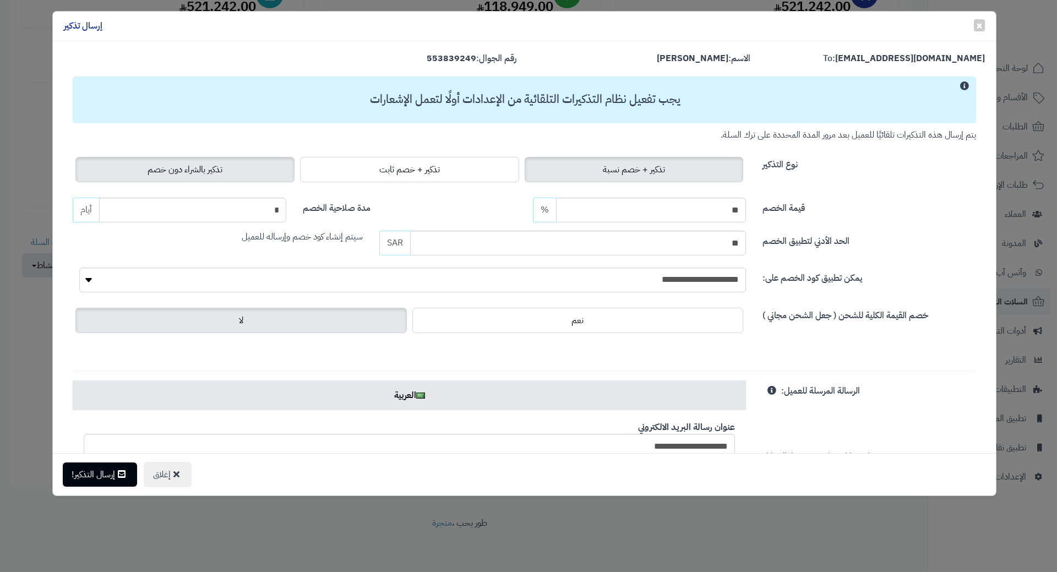
drag, startPoint x: 233, startPoint y: 168, endPoint x: 222, endPoint y: 176, distance: 13.4
click at [233, 169] on label "تذكير بالشراء دون خصم" at bounding box center [184, 169] width 219 height 25
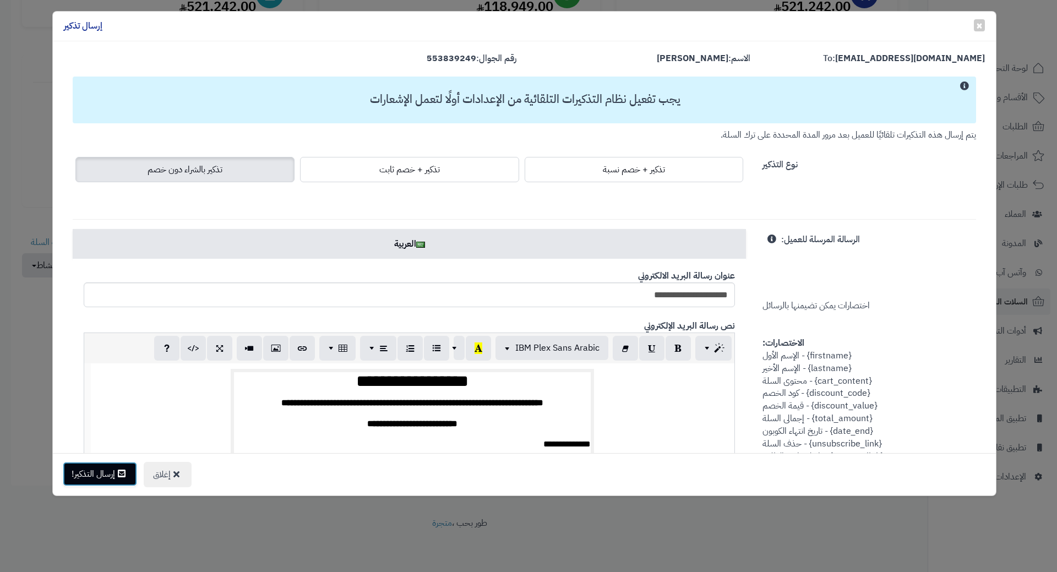
click at [116, 474] on button "إرسال التذكير!" at bounding box center [100, 474] width 74 height 24
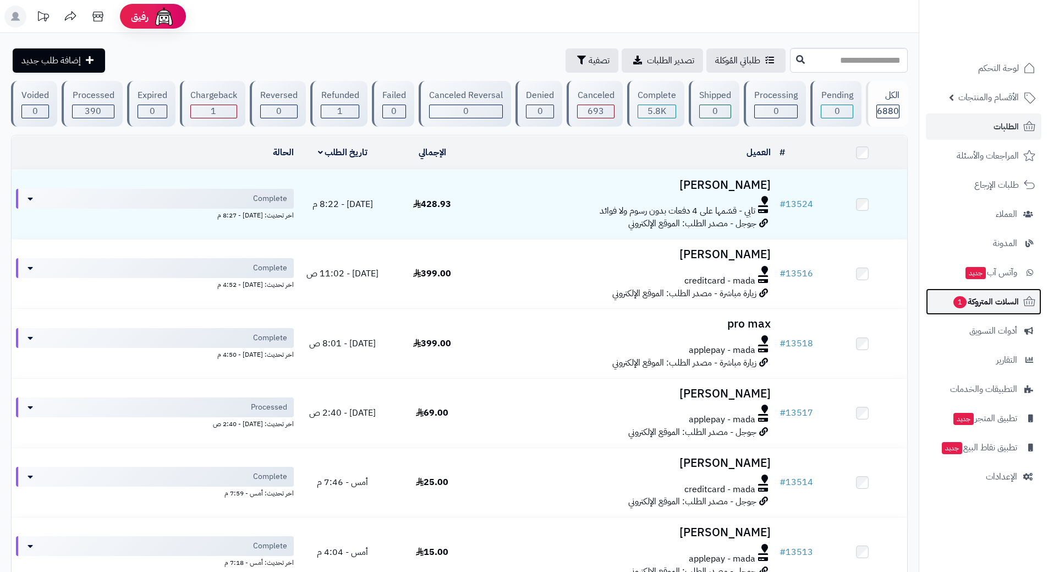
click at [946, 302] on link "السلات المتروكة 1" at bounding box center [984, 301] width 116 height 26
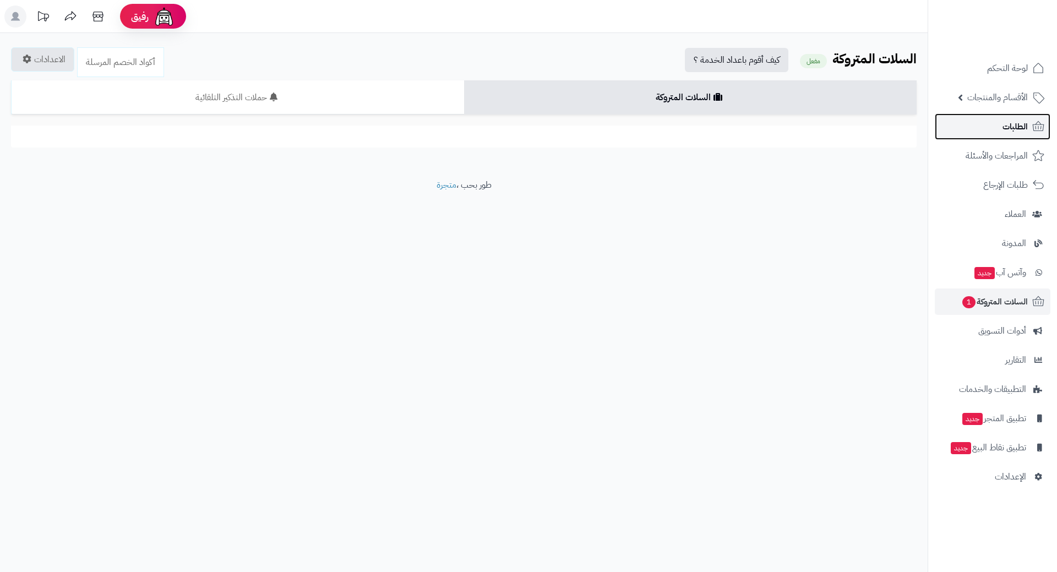
click at [974, 128] on link "الطلبات" at bounding box center [993, 126] width 116 height 26
